Goal: Task Accomplishment & Management: Use online tool/utility

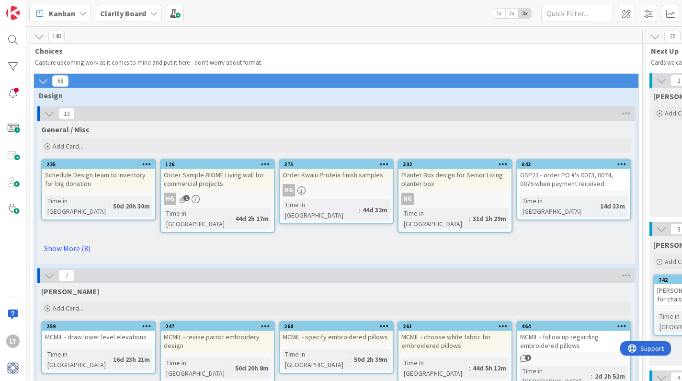
scroll to position [33, 917]
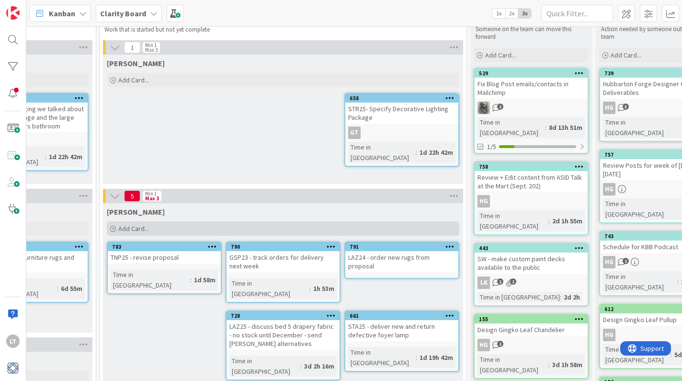
drag, startPoint x: 158, startPoint y: 229, endPoint x: 166, endPoint y: 227, distance: 8.6
click at [158, 229] on div "Add Card..." at bounding box center [283, 228] width 353 height 14
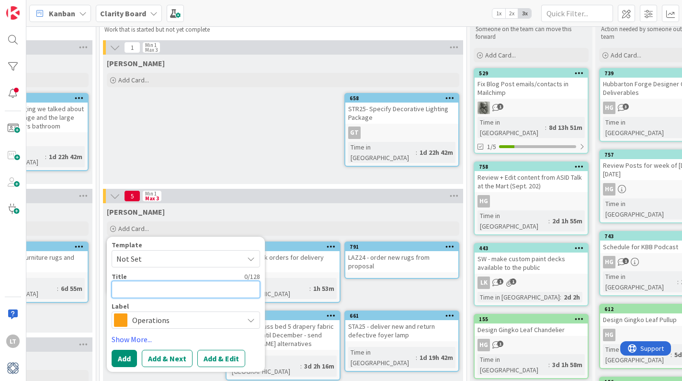
type textarea "G"
type textarea "x"
type textarea "GS"
type textarea "x"
type textarea "GSP"
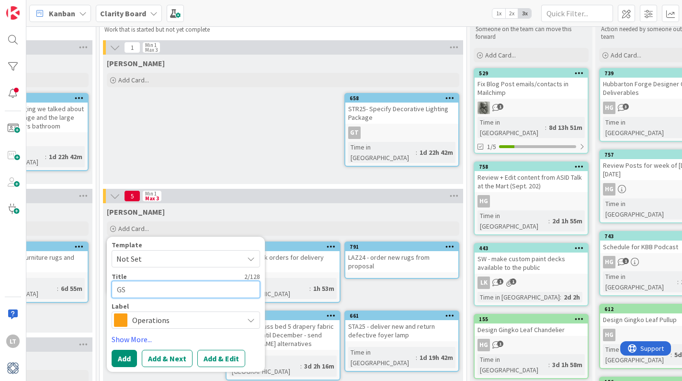
type textarea "x"
type textarea "GSP2"
type textarea "x"
type textarea "GSP23"
type textarea "x"
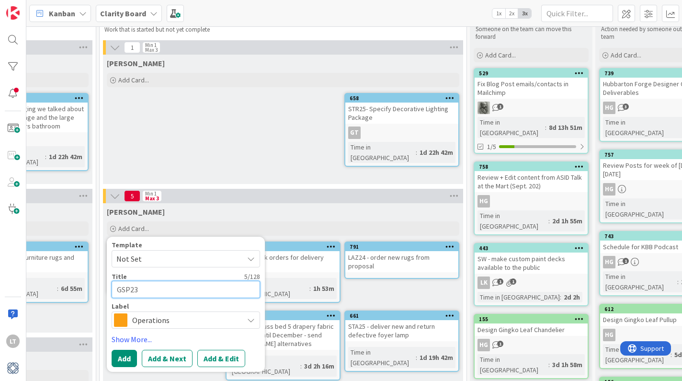
type textarea "GSP23"
type textarea "x"
type textarea "GSP23 -"
type textarea "x"
type textarea "GSP23 -"
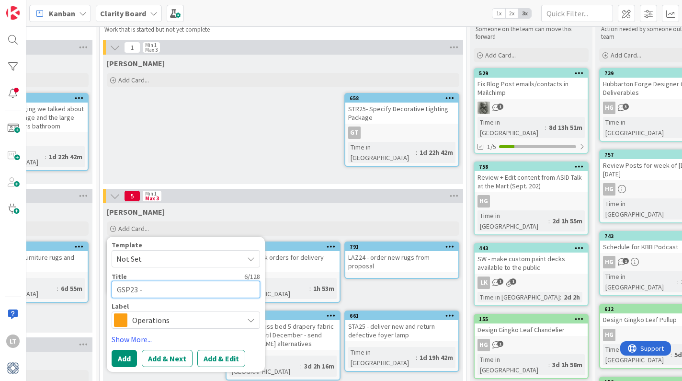
type textarea "x"
type textarea "GSP23 - s"
type textarea "x"
type textarea "GSP23 - se"
type textarea "x"
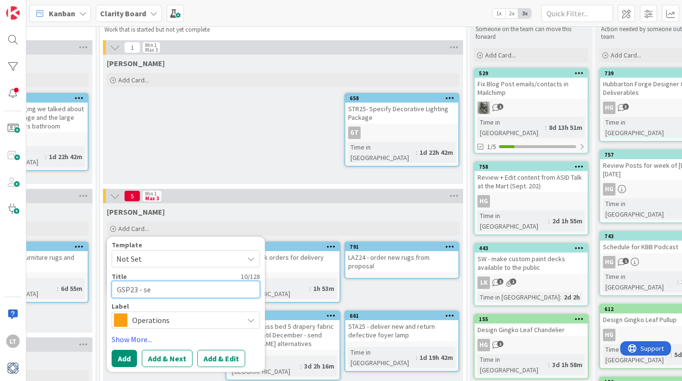
type textarea "GSP23 - set"
type textarea "x"
type textarea "GSP23 - set"
type textarea "x"
type textarea "GSP23 - set u"
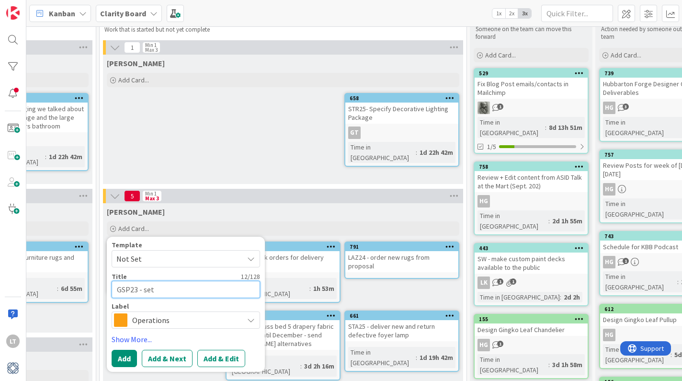
type textarea "x"
type textarea "GSP23 - set up"
type textarea "x"
type textarea "GSP23 - set ups"
type textarea "x"
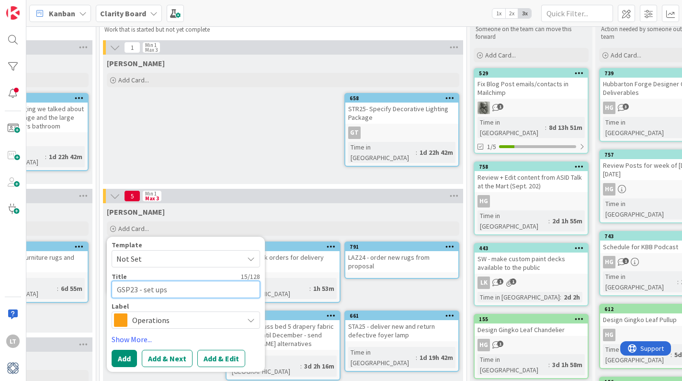
type textarea "GSP23 - set up"
type textarea "x"
type textarea "GSP23 - set upt"
type textarea "x"
type textarea "GSP23 - set ups"
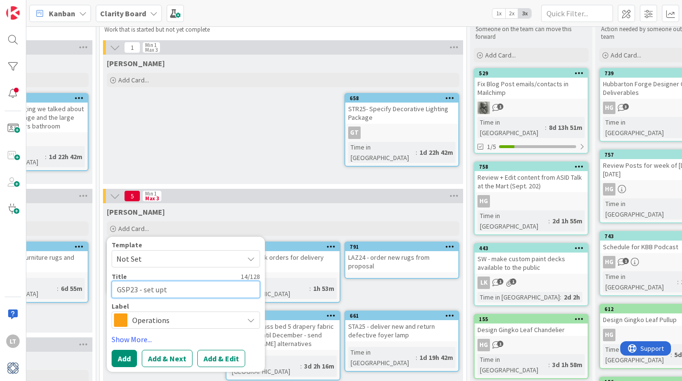
type textarea "x"
type textarea "GSP23 - set ups r"
type textarea "x"
type textarea "GSP23 - set ups re"
type textarea "x"
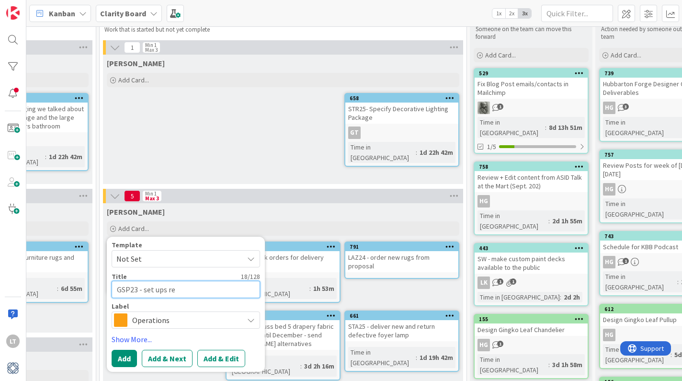
type textarea "GSP23 - set ups rea"
type textarea "x"
type textarea "GSP23 - set ups re"
type textarea "x"
type textarea "GSP23 - set ups r"
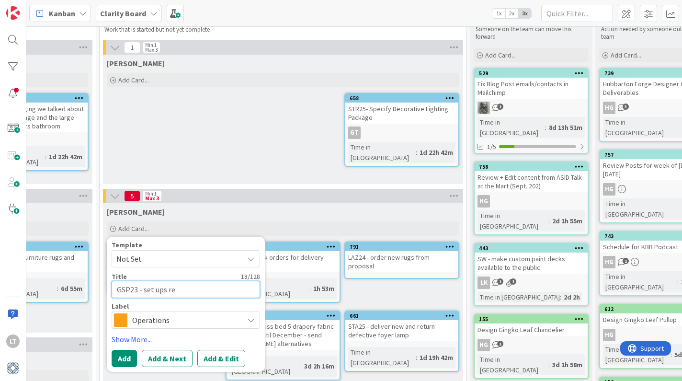
type textarea "x"
type textarea "GSP23 - set ups"
type textarea "x"
type textarea "GSP23 - set ups"
type textarea "x"
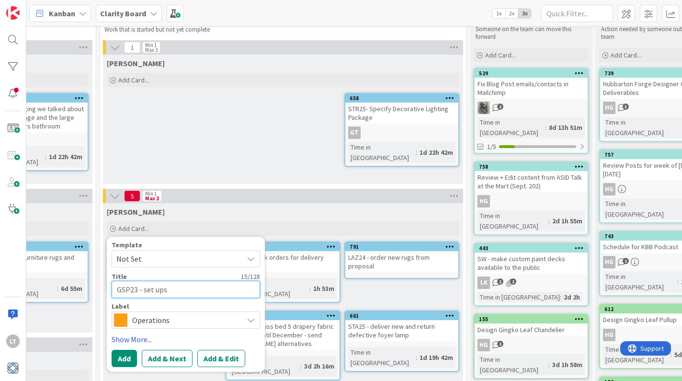
type textarea "GSP23 - set up"
type textarea "x"
type textarea "GSP23 - set up"
type textarea "x"
type textarea "GSP23 - set up t"
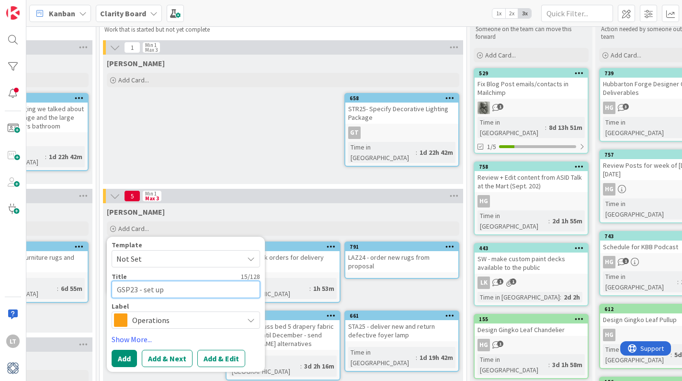
type textarea "x"
type textarea "GSP23 - set up tr"
type textarea "x"
type textarea "GSP23 - set up tre"
type textarea "x"
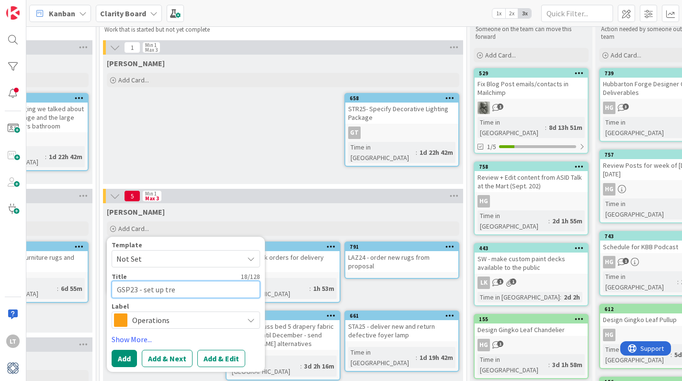
type textarea "GSP23 - set up tred"
type textarea "x"
type textarea "GSP23 - set up tre"
type textarea "x"
type textarea "GSP23 - set up tr"
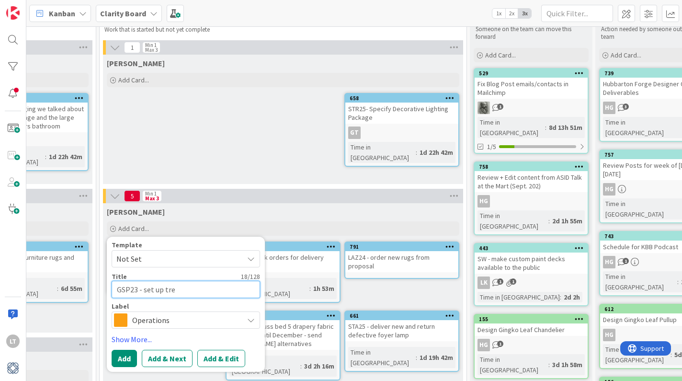
type textarea "x"
type textarea "GSP23 - set up tra"
type textarea "x"
type textarea "GSP23 - set up trad"
type textarea "x"
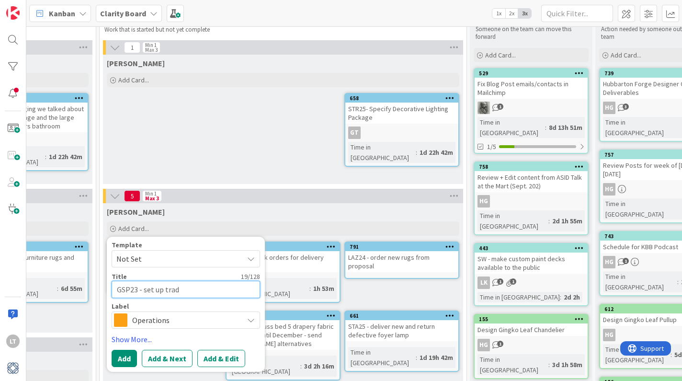
type textarea "GSP23 - set up trade"
type textarea "x"
type textarea "GSP23 - set up trade"
type textarea "x"
type textarea "GSP23 - set up trade a"
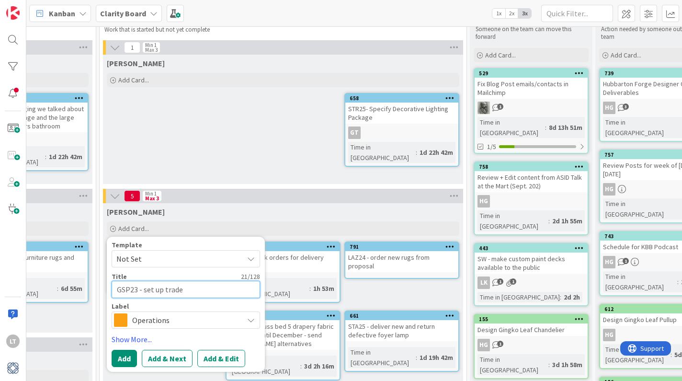
type textarea "x"
type textarea "GSP23 - set up trade ac"
type textarea "x"
type textarea "GSP23 - set up trade acc"
type textarea "x"
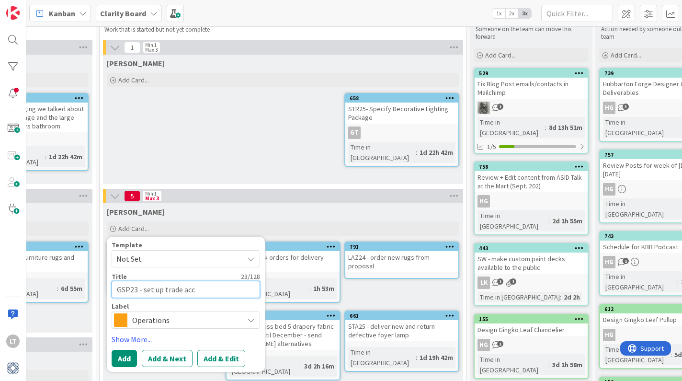
type textarea "GSP23 - set up trade acco"
type textarea "x"
type textarea "GSP23 - set up trade accou"
type textarea "x"
type textarea "GSP23 - set up trade accoun"
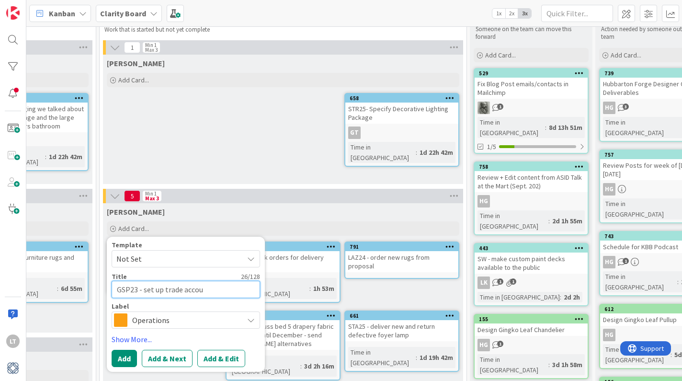
type textarea "x"
type textarea "GSP23 - set up trade account"
type textarea "x"
type textarea "GSP23 - set up trade account"
type textarea "x"
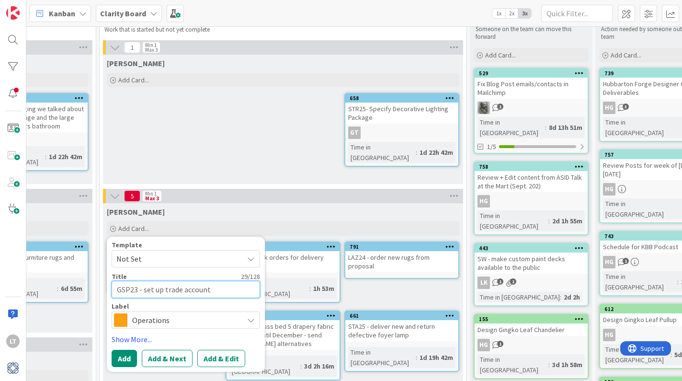
type textarea "GSP23 - set up trade account t"
type textarea "x"
type textarea "GSP23 - set up trade account"
type textarea "x"
type textarea "GSP23 - set up trade account w"
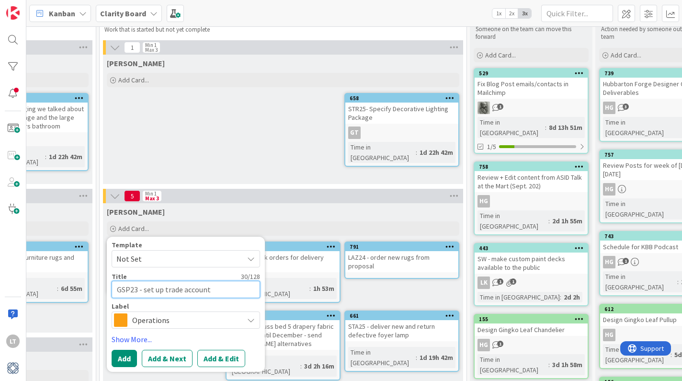
type textarea "x"
type textarea "GSP23 - set up trade account wi"
type textarea "x"
type textarea "GSP23 - set up trade account wit"
type textarea "x"
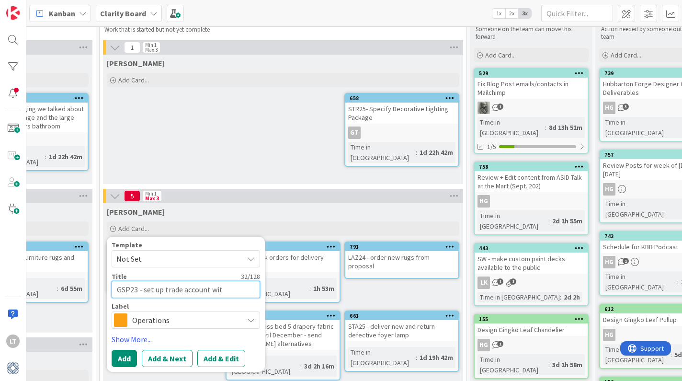
type textarea "GSP23 - set up trade account with"
type textarea "x"
type textarea "GSP23 - set up trade account with"
type textarea "x"
type textarea "GSP23 - set up trade account with G"
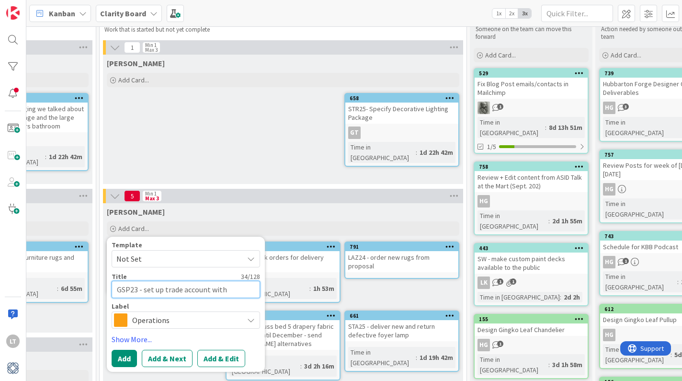
type textarea "x"
type textarea "GSP23 - set up trade account with Ge"
type textarea "x"
type textarea "GSP23 - set up trade account with Get"
type textarea "x"
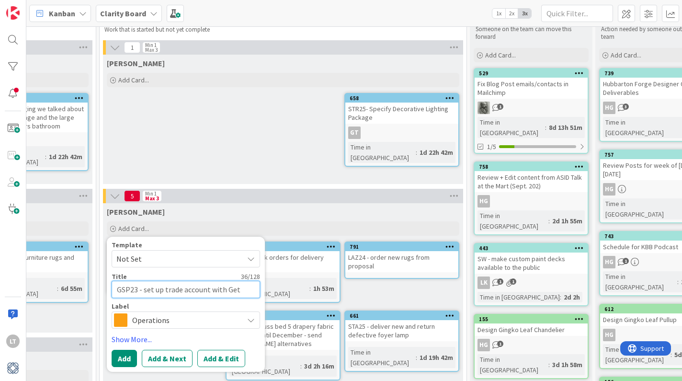
type textarea "GSP23 - set up trade account with Gett"
type textarea "x"
type textarea "GSP23 - set up trade account with [PERSON_NAME]"
type textarea "x"
type textarea "GSP23 - set up trade account with Gett"
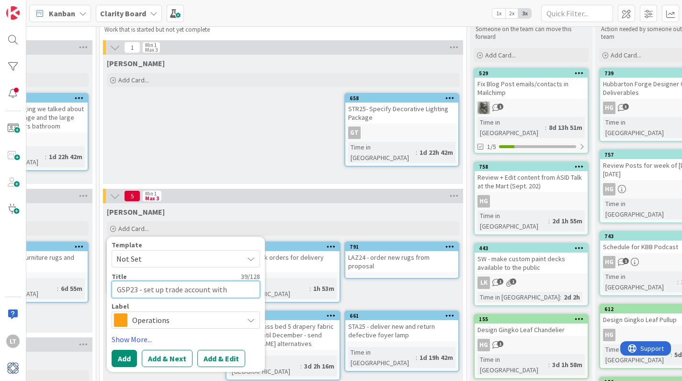
type textarea "x"
type textarea "GSP23 - set up trade account with Getty"
type textarea "x"
type textarea "GSP23 - set up trade account with Getty"
type textarea "x"
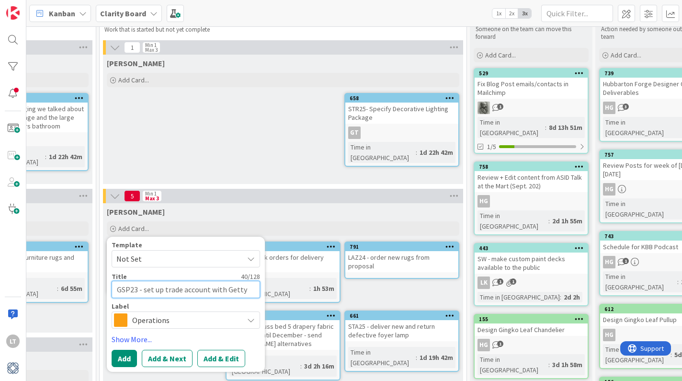
type textarea "GSP23 - set up trade account with Getty I"
type textarea "x"
type textarea "GSP23 - set up trade account with Getty Im"
type textarea "x"
type textarea "GSP23 - set up trade account with Getty Ima"
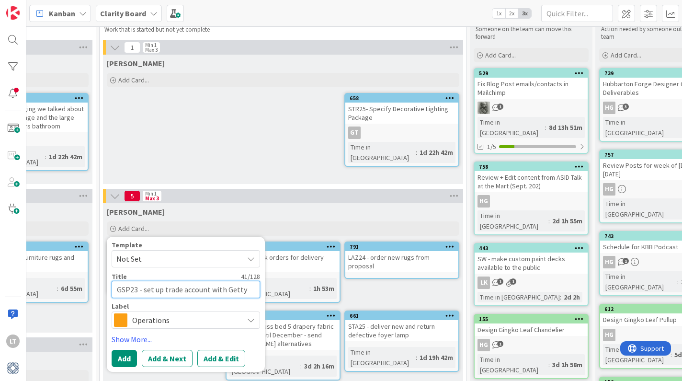
type textarea "x"
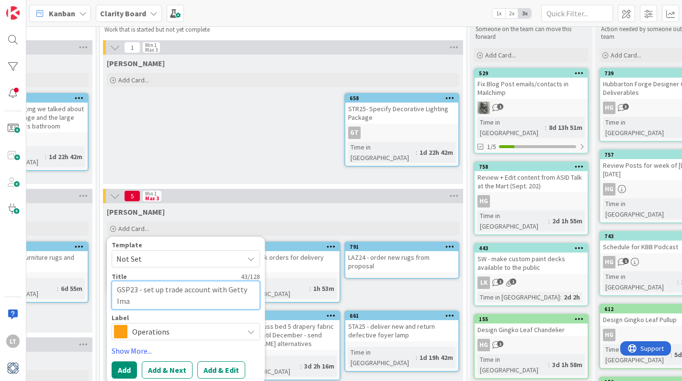
type textarea "GSP23 - set up trade account with Getty Imag"
type textarea "x"
type textarea "GSP23 - set up trade account with Getty Image"
type textarea "x"
type textarea "GSP23 - set up trade account with Getty Images"
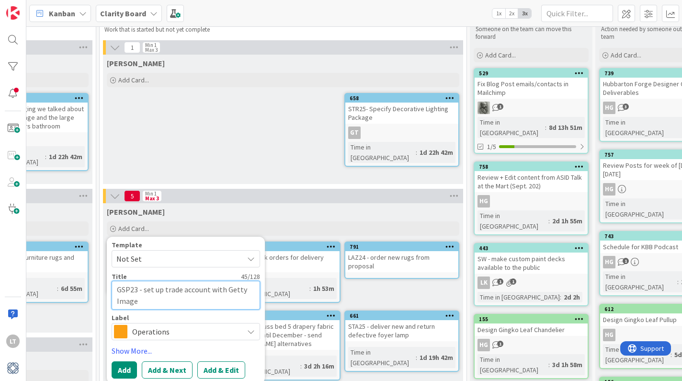
type textarea "x"
type textarea "GSP23 - set up trade account with Getty Images?"
type textarea "x"
type textarea "GSP23 - set up trade account with Getty Images?"
click at [184, 335] on span "Operations" at bounding box center [185, 331] width 106 height 13
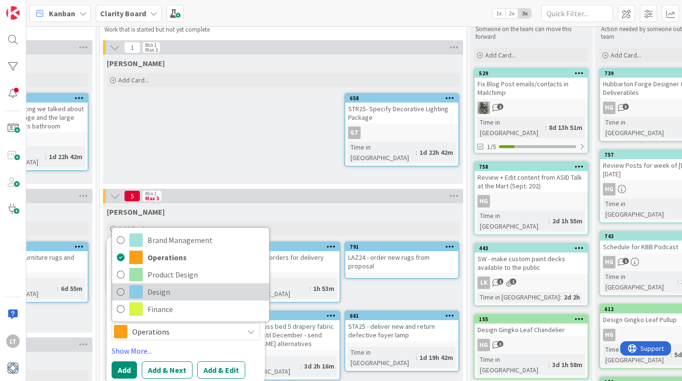
click at [164, 298] on span "Design" at bounding box center [206, 292] width 117 height 14
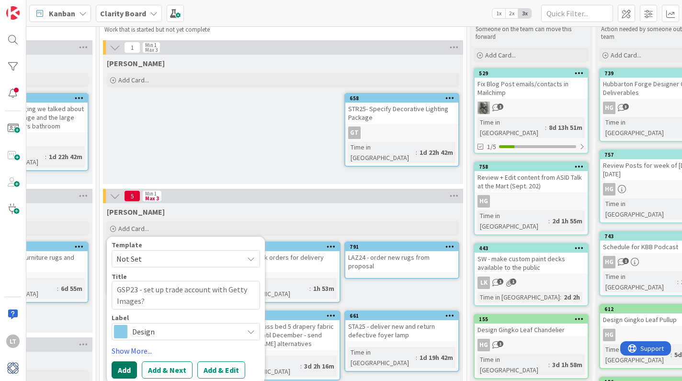
click at [127, 367] on button "Add" at bounding box center [124, 369] width 25 height 17
type textarea "x"
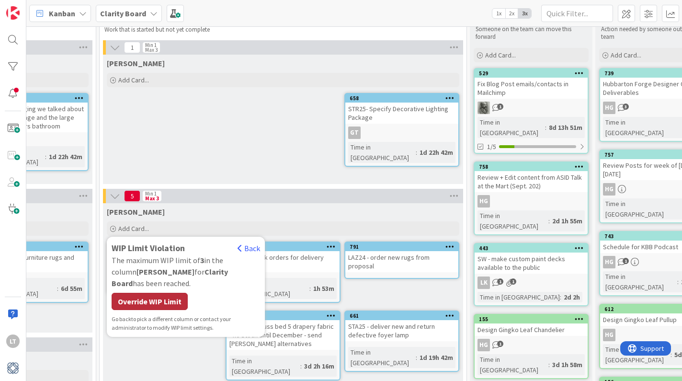
click at [149, 293] on div "Override WIP Limit" at bounding box center [150, 301] width 76 height 17
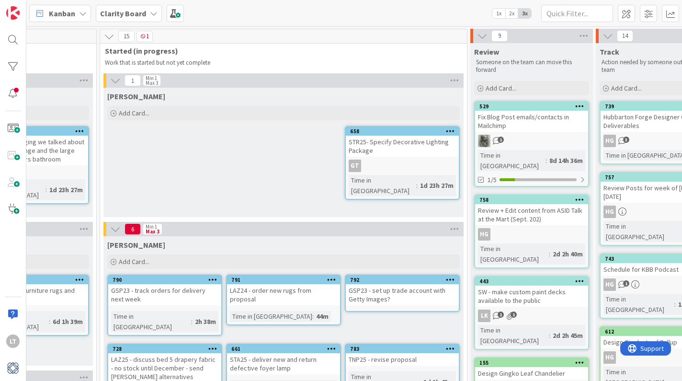
scroll to position [0, 917]
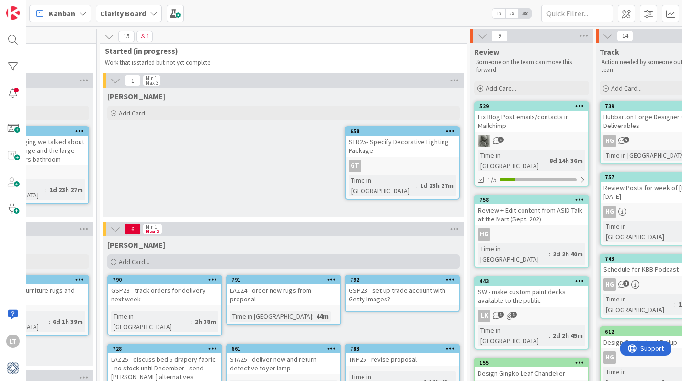
click at [179, 260] on div "Add Card..." at bounding box center [283, 261] width 353 height 14
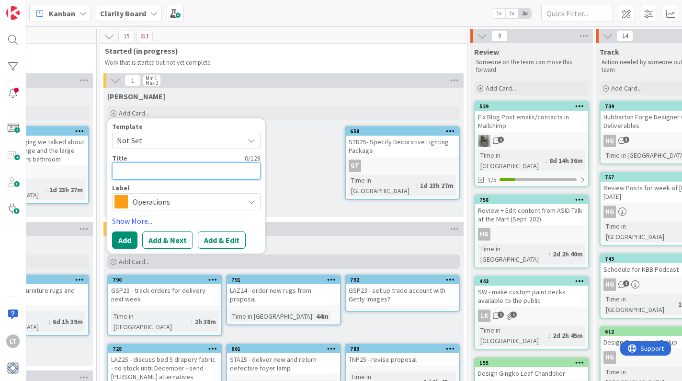
type textarea "S"
type textarea "x"
type textarea "ST"
type textarea "x"
type textarea "STA"
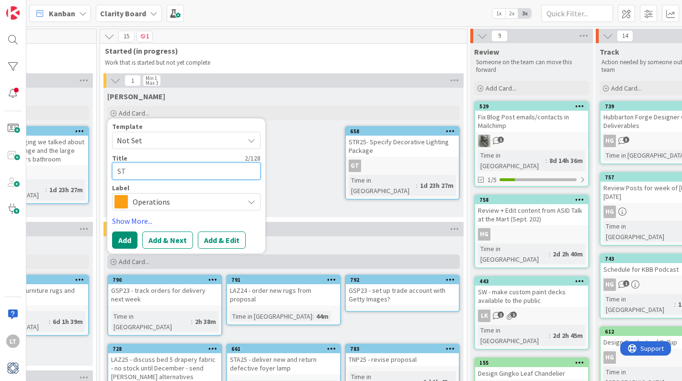
type textarea "x"
type textarea "STA2"
type textarea "x"
type textarea "STA25"
type textarea "x"
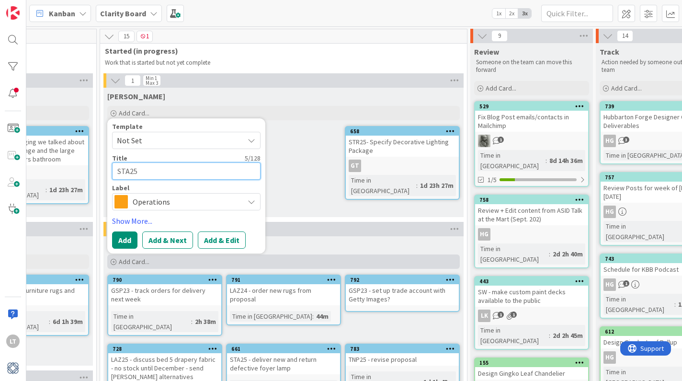
type textarea "STA25"
type textarea "x"
type textarea "STA25 -"
type textarea "x"
type textarea "STA25 -"
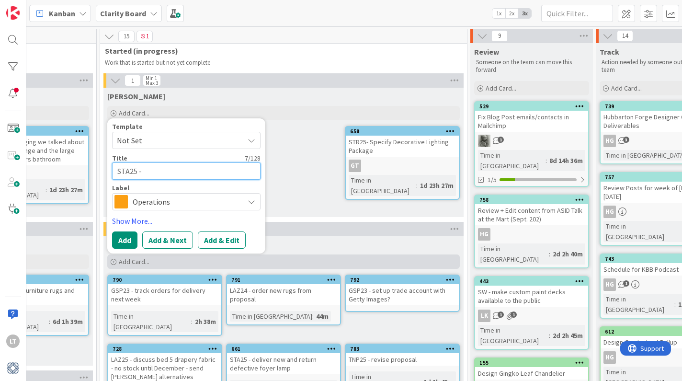
type textarea "x"
type textarea "STA25 - c"
type textarea "x"
type textarea "STA25 - ch"
type textarea "x"
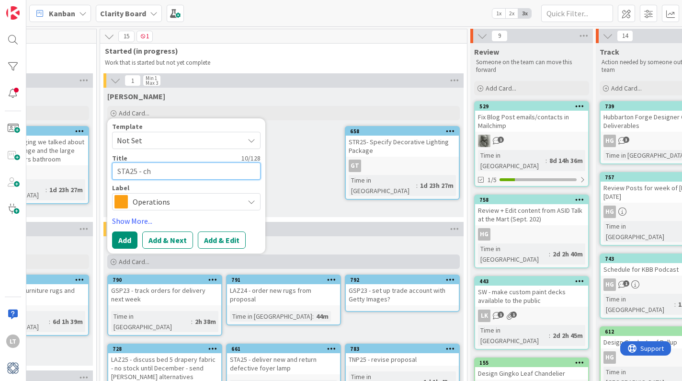
type textarea "STA25 - che"
type textarea "x"
type textarea "STA25 - chec"
type textarea "x"
type textarea "STA25 - check"
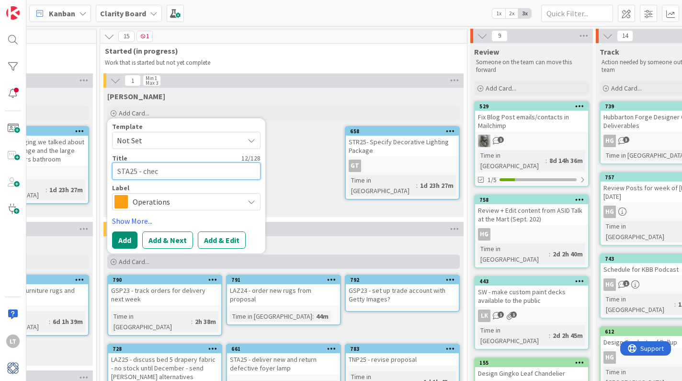
type textarea "x"
type textarea "STA25 - check"
type textarea "x"
type textarea "STA25 - check s"
type textarea "x"
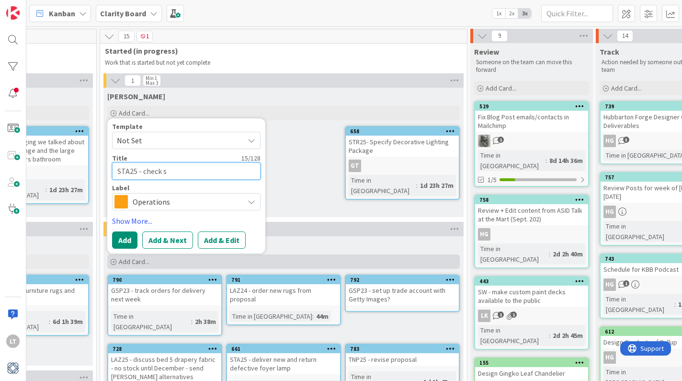
type textarea "STA25 - check st"
type textarea "x"
type textarea "STA25 - check sto"
type textarea "x"
type textarea "STA25 - check stoc"
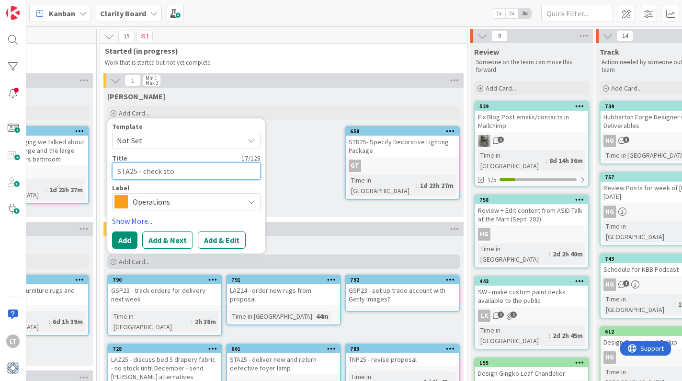
type textarea "x"
type textarea "STA25 - check stock"
type textarea "x"
type textarea "STA25 - check stock"
type textarea "x"
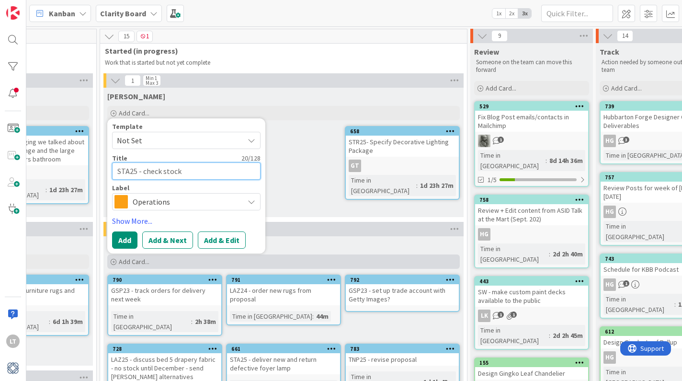
type textarea "STA25 - check stock a"
type textarea "x"
type textarea "STA25 - check stock an"
type textarea "x"
type textarea "STA25 - check stock and"
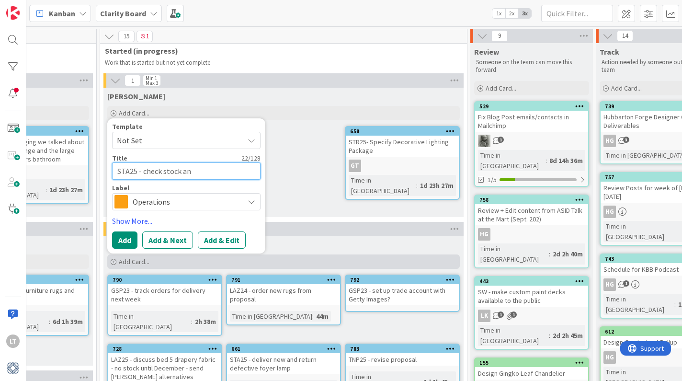
type textarea "x"
type textarea "STA25 - check stock and"
type textarea "x"
type textarea "STA25 - check stock and r"
type textarea "x"
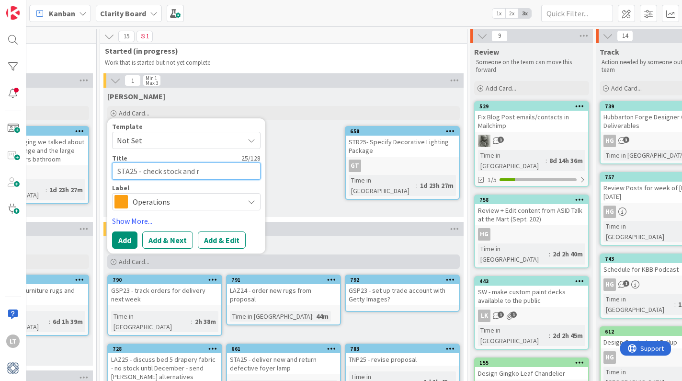
type textarea "STA25 - check stock and re"
type textarea "x"
type textarea "STA25 - check stock and res"
type textarea "x"
type textarea "STA25 - check stock and rese"
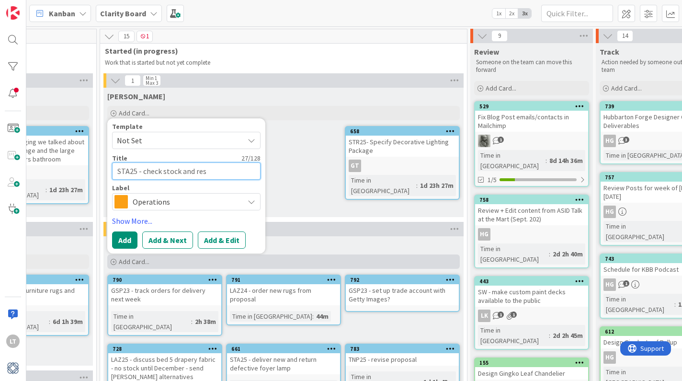
type textarea "x"
type textarea "STA25 - check stock and [PERSON_NAME]"
type textarea "x"
type textarea "STA25 - check stock and reserv"
type textarea "x"
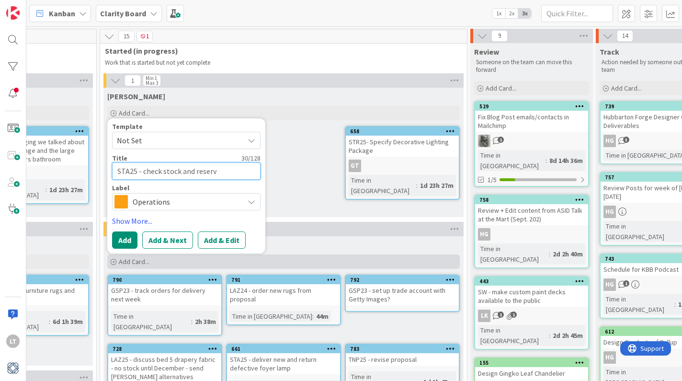
type textarea "STA25 - check stock and reserve"
type textarea "x"
type textarea "STA25 - check stock and reserve"
type textarea "x"
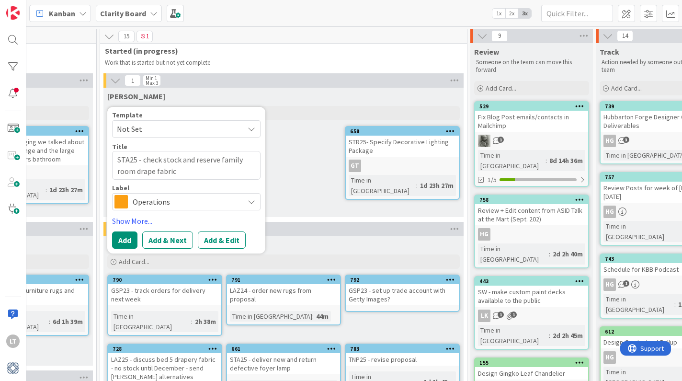
click at [173, 203] on span "Operations" at bounding box center [186, 201] width 106 height 13
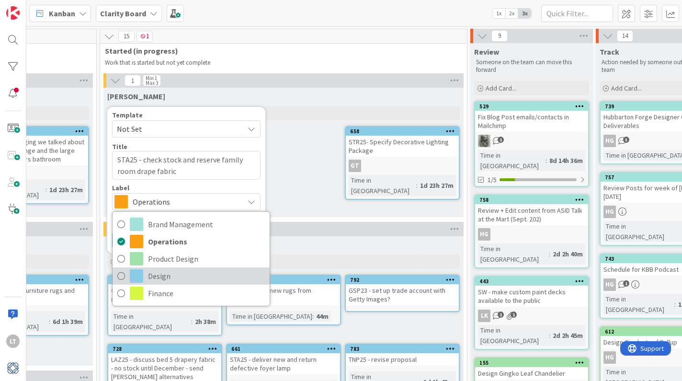
click at [148, 275] on link "Design" at bounding box center [191, 275] width 157 height 17
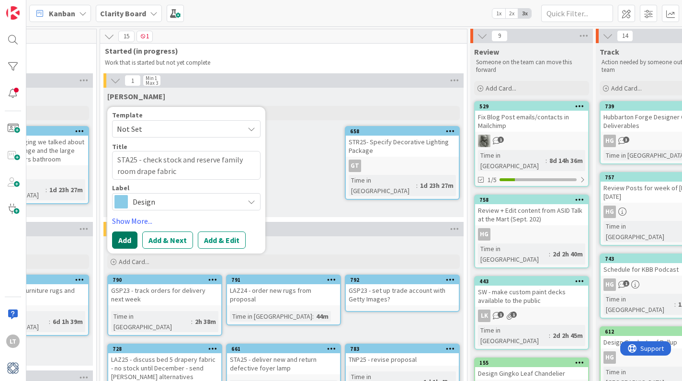
click at [127, 237] on button "Add" at bounding box center [124, 239] width 25 height 17
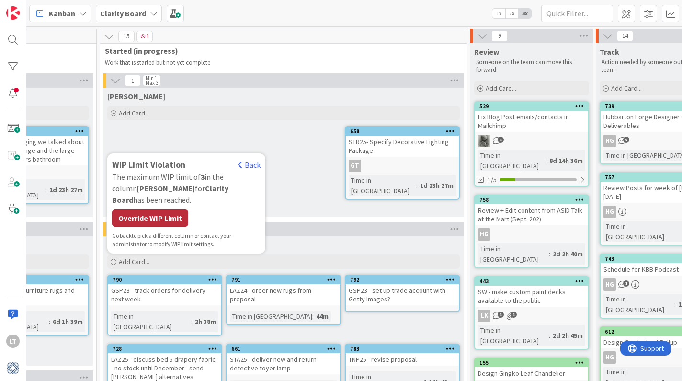
click at [163, 215] on div "Override WIP Limit" at bounding box center [150, 217] width 76 height 17
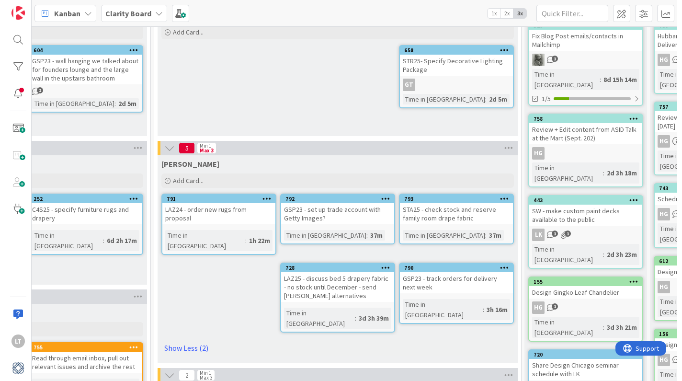
scroll to position [81, 868]
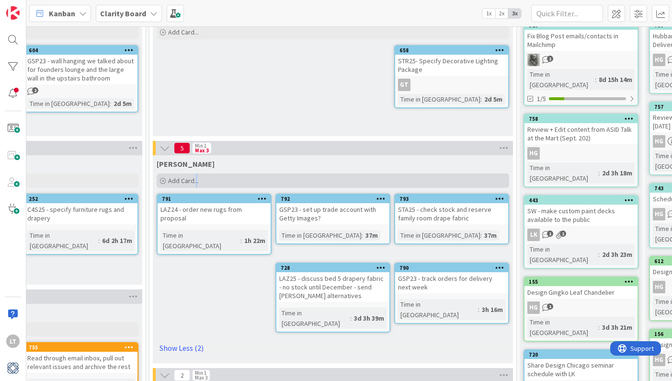
click at [196, 183] on span "Add Card..." at bounding box center [183, 180] width 31 height 9
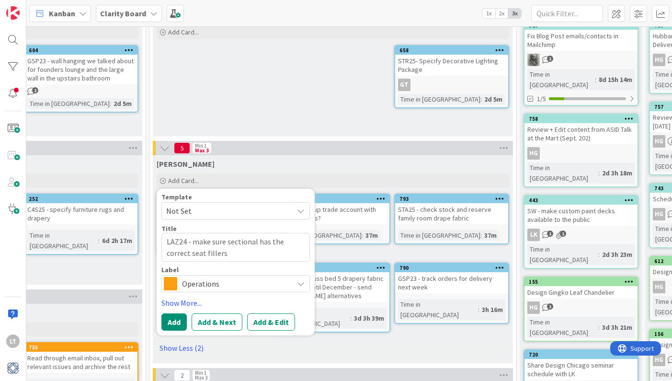
click at [219, 282] on span "Operations" at bounding box center [235, 283] width 106 height 13
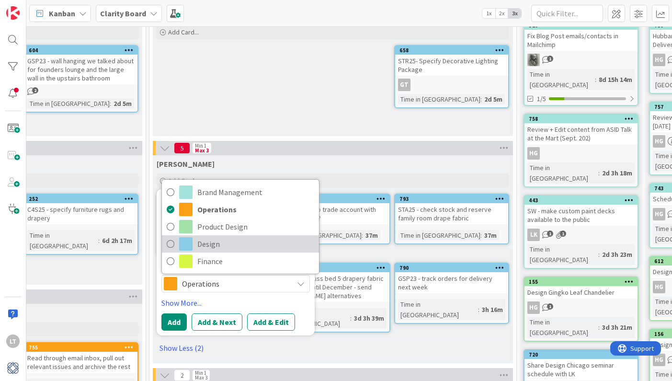
click at [217, 247] on span "Design" at bounding box center [255, 244] width 117 height 14
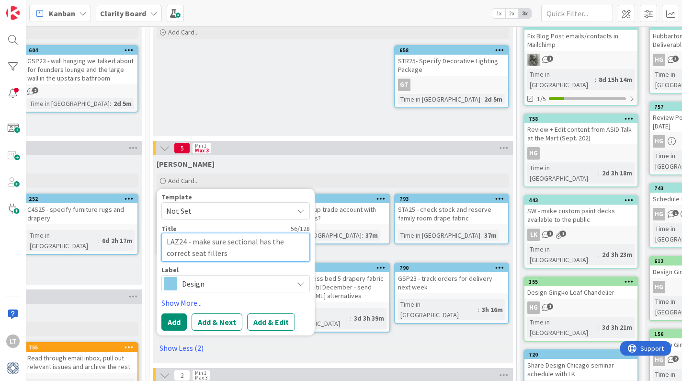
click at [217, 252] on textarea "LAZ24 - make sure sectional has the correct seat fillers" at bounding box center [235, 247] width 149 height 29
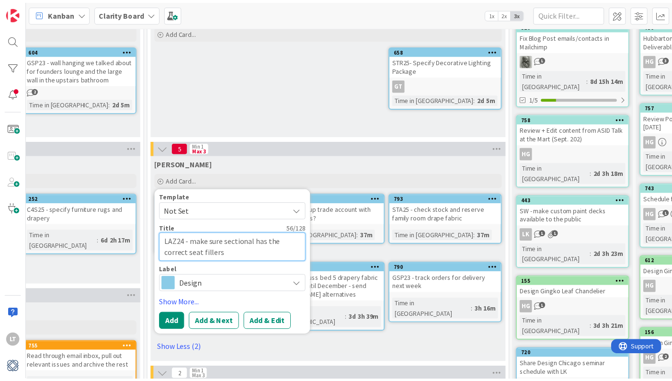
scroll to position [81, 865]
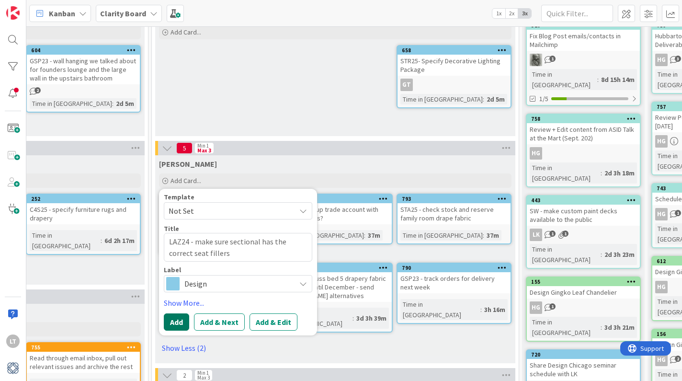
click at [175, 327] on button "Add" at bounding box center [176, 321] width 25 height 17
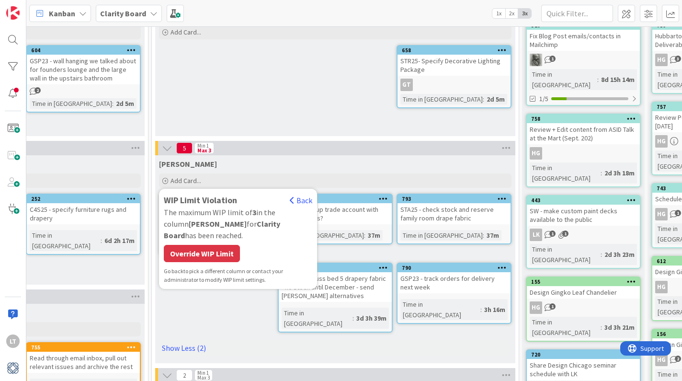
click at [211, 245] on div "Override WIP Limit" at bounding box center [202, 253] width 76 height 17
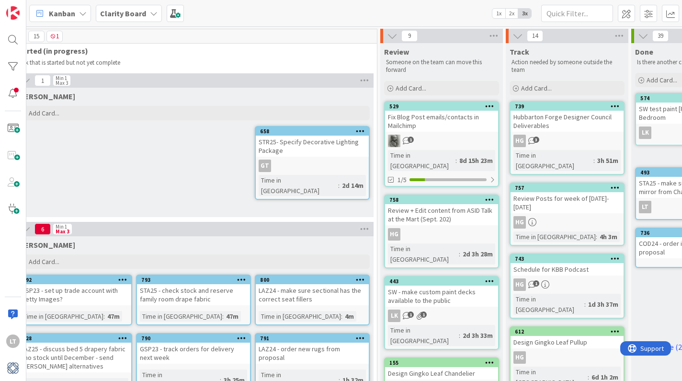
scroll to position [0, 1007]
